Goal: Find contact information

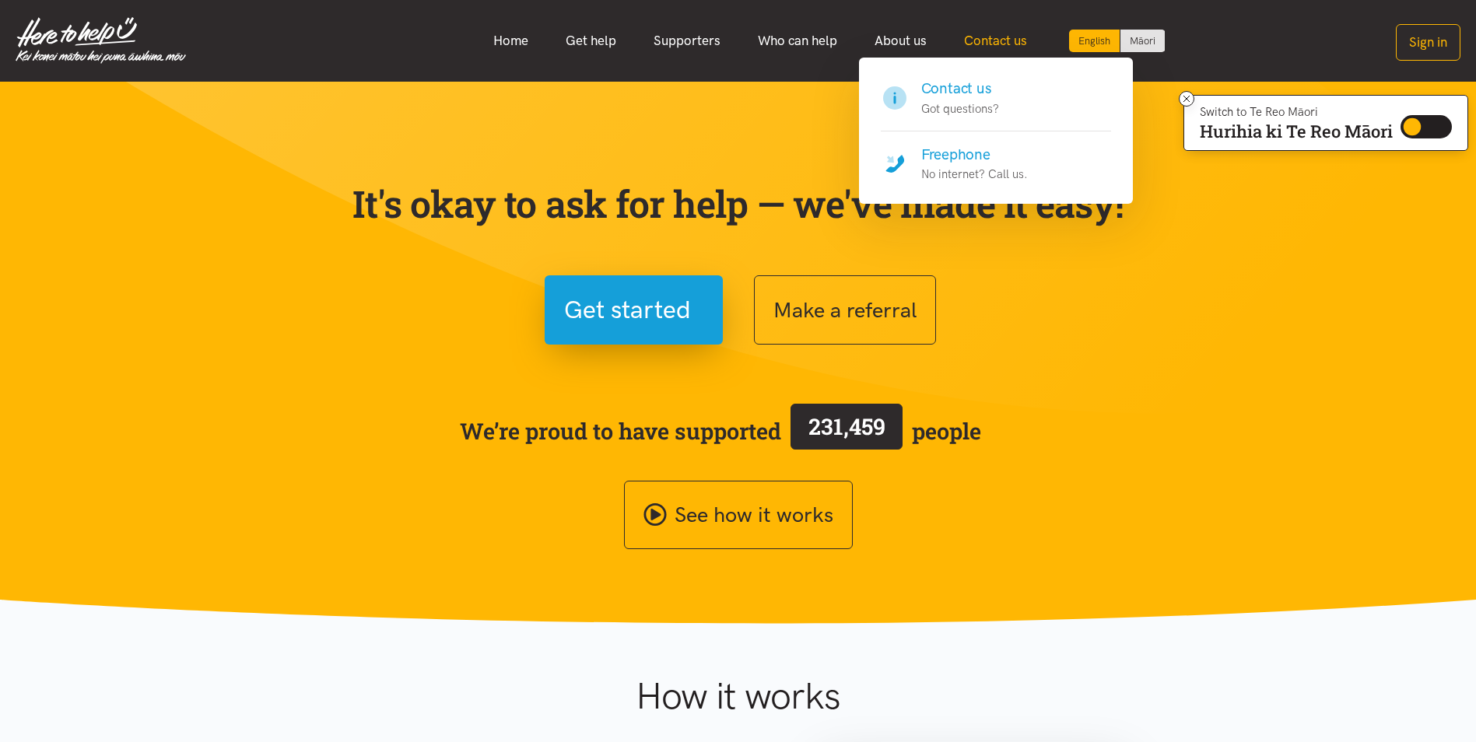
click at [996, 29] on link "Contact us" at bounding box center [995, 40] width 100 height 33
click at [981, 34] on link "Contact us" at bounding box center [995, 40] width 100 height 33
click at [1002, 40] on link "Contact us" at bounding box center [995, 40] width 100 height 33
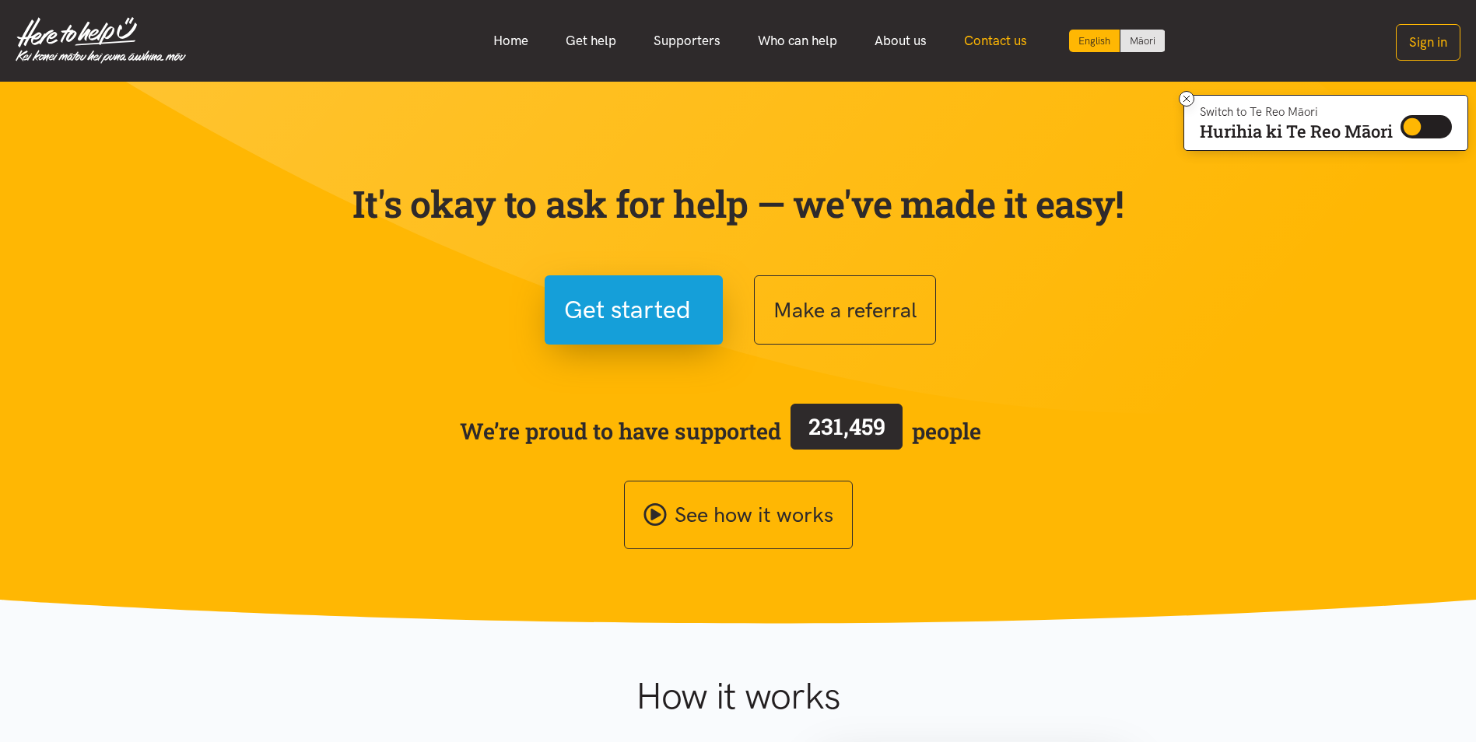
click at [1002, 40] on link "Contact us" at bounding box center [995, 40] width 100 height 33
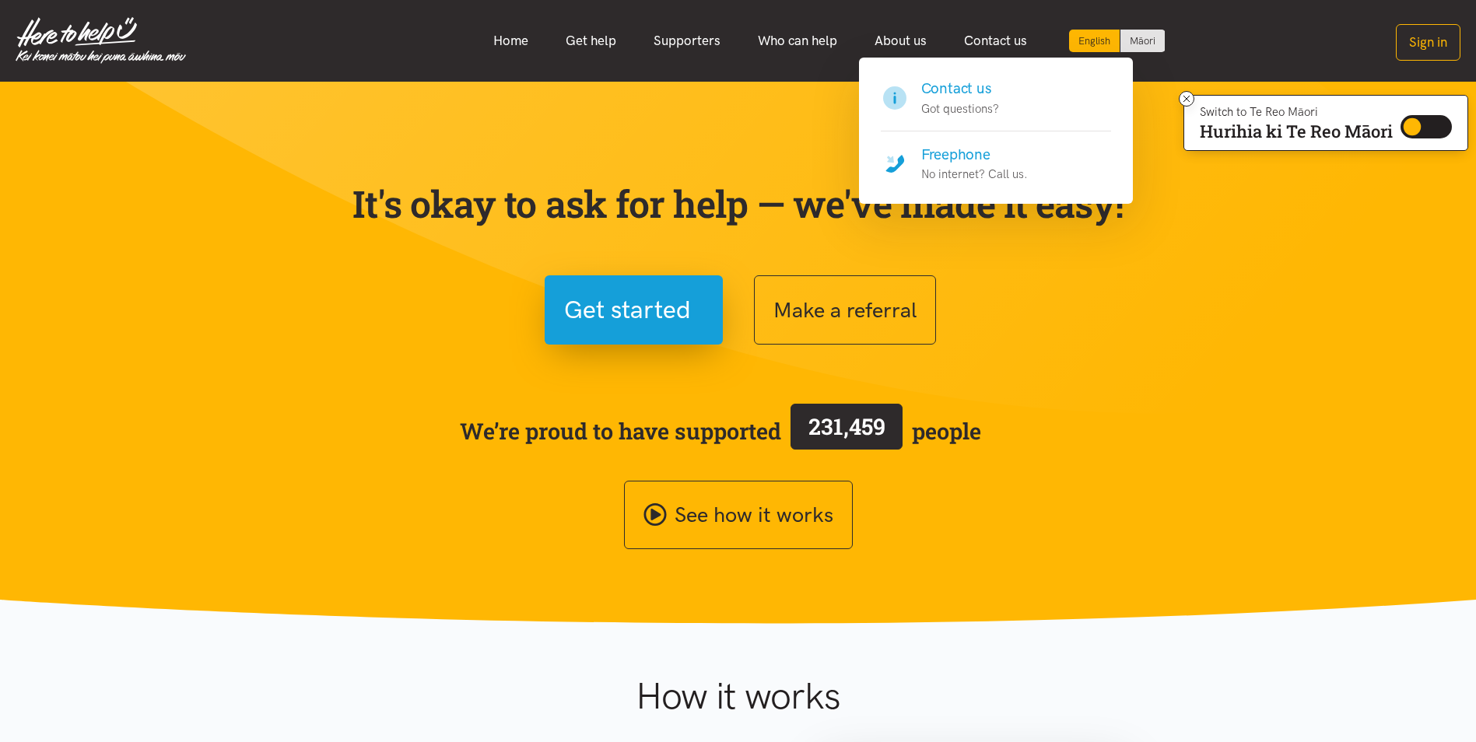
click at [974, 98] on div "Contact us Got questions?" at bounding box center [960, 98] width 78 height 40
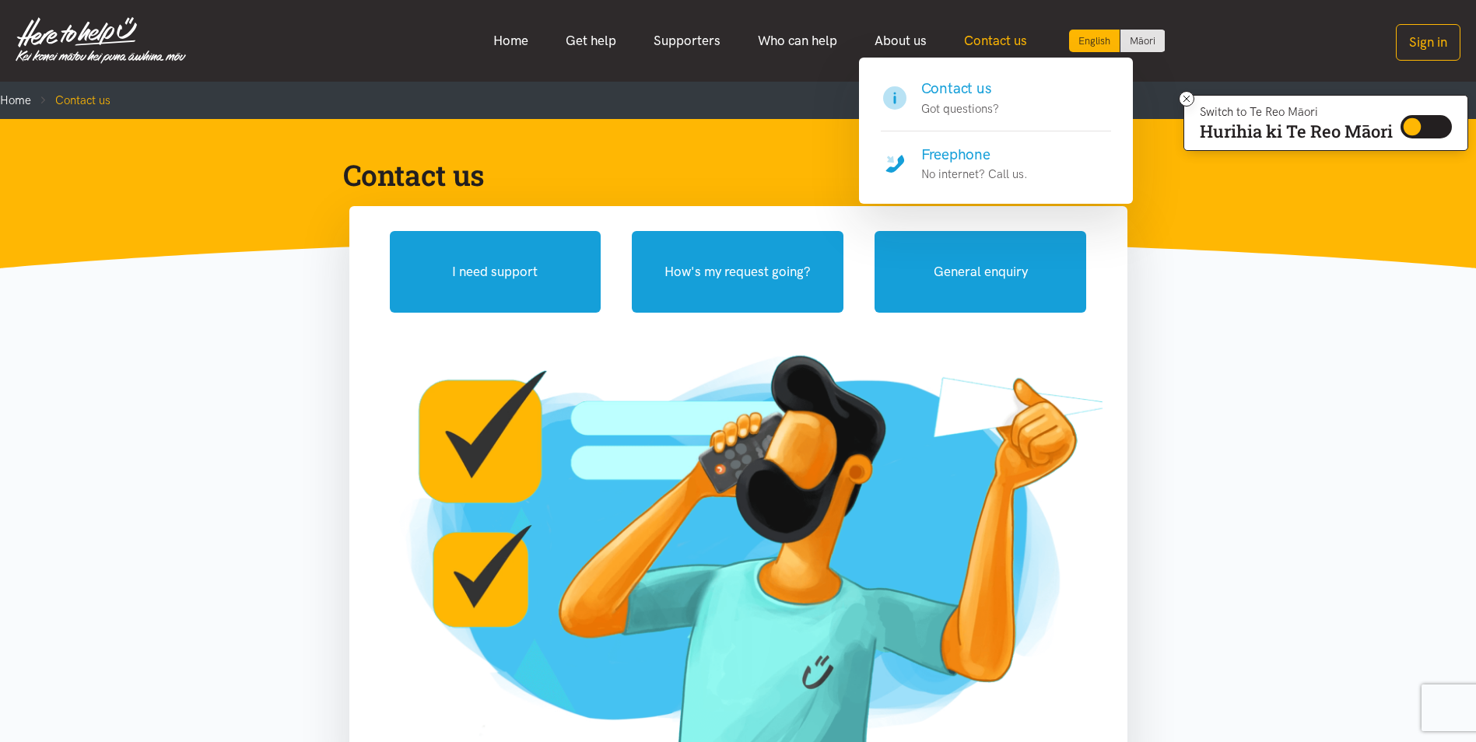
click at [977, 35] on link "Contact us" at bounding box center [995, 40] width 100 height 33
click at [953, 171] on p "No internet? Call us." at bounding box center [974, 174] width 107 height 19
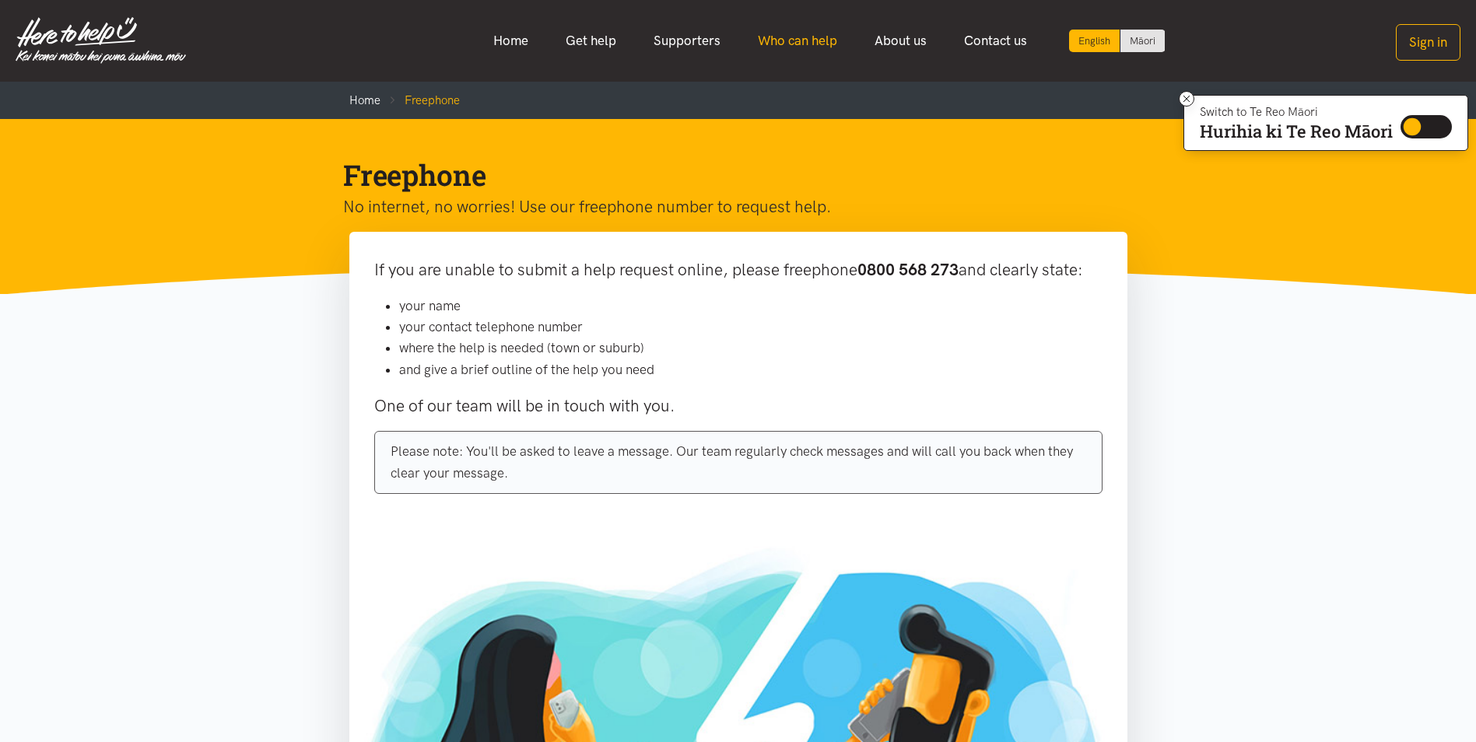
click at [800, 25] on link "Who can help" at bounding box center [797, 40] width 117 height 33
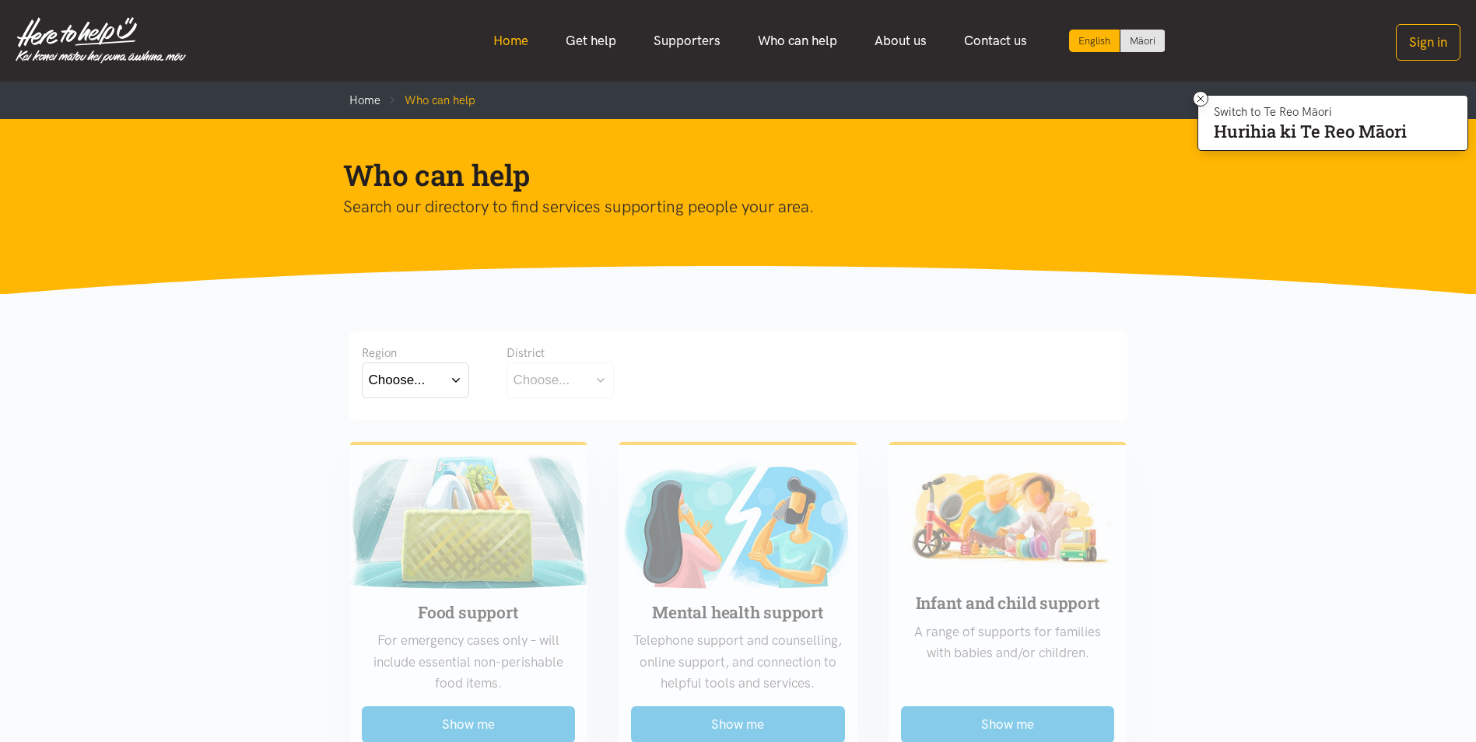
click at [520, 40] on link "Home" at bounding box center [510, 40] width 72 height 33
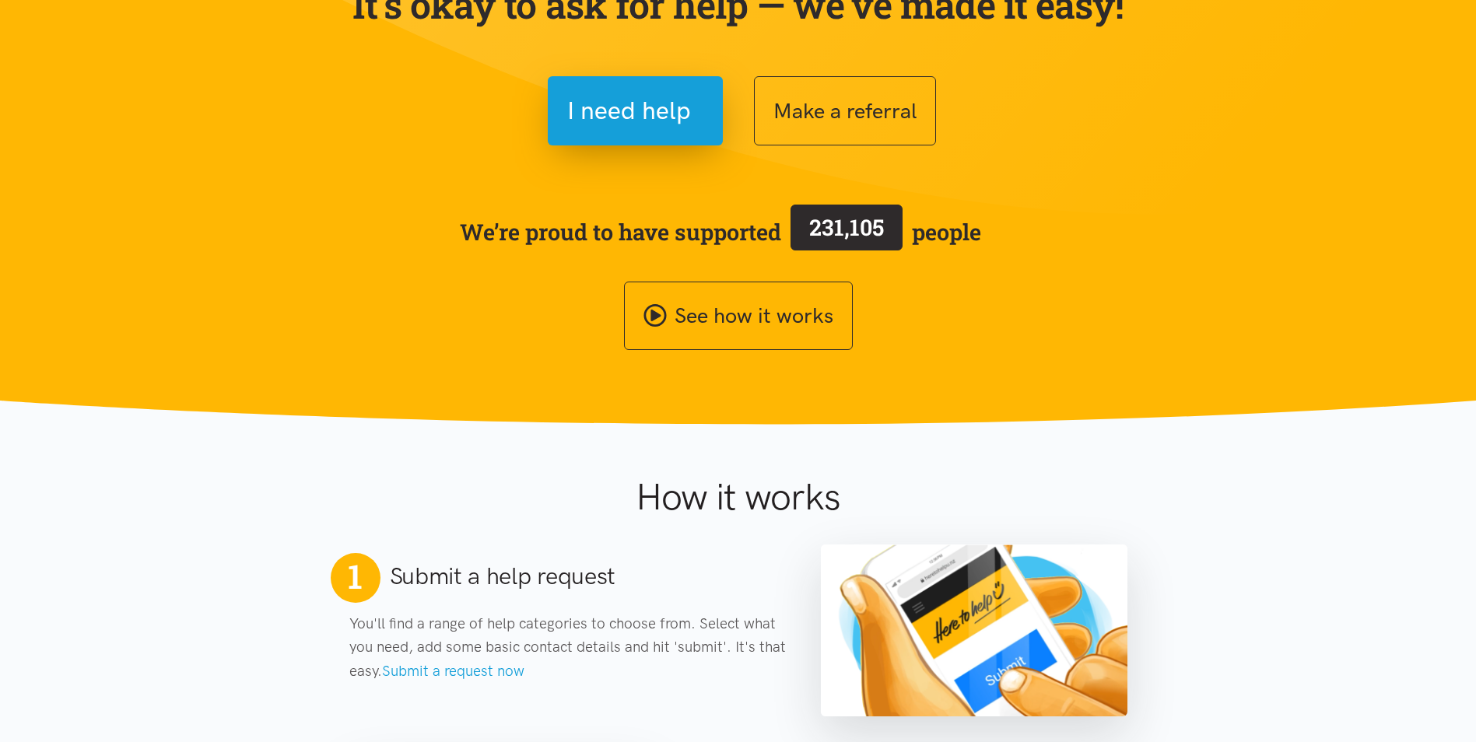
scroll to position [467, 0]
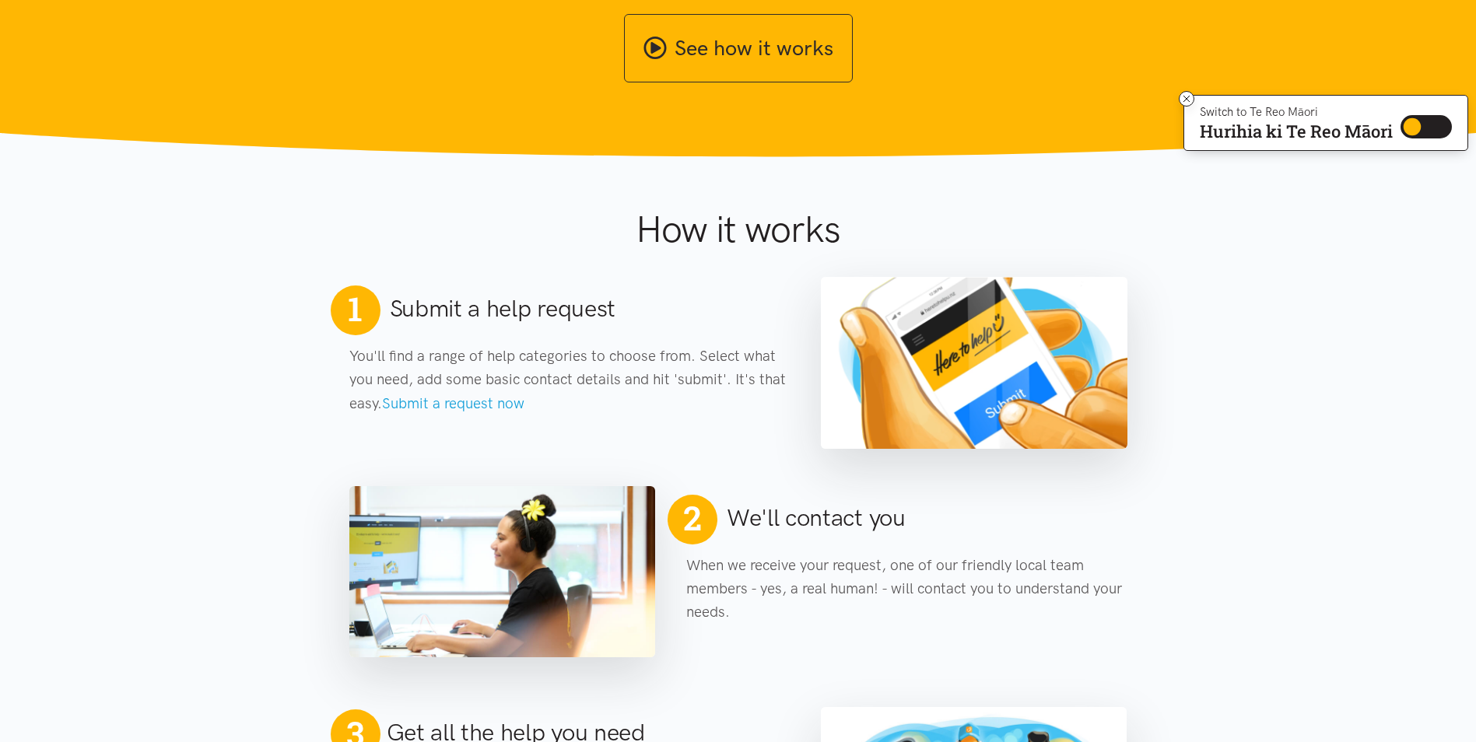
click at [215, 454] on section "2 We'll contact you When we receive your request, one of our friendly local tea…" at bounding box center [738, 553] width 1476 height 208
